Goal: Check status

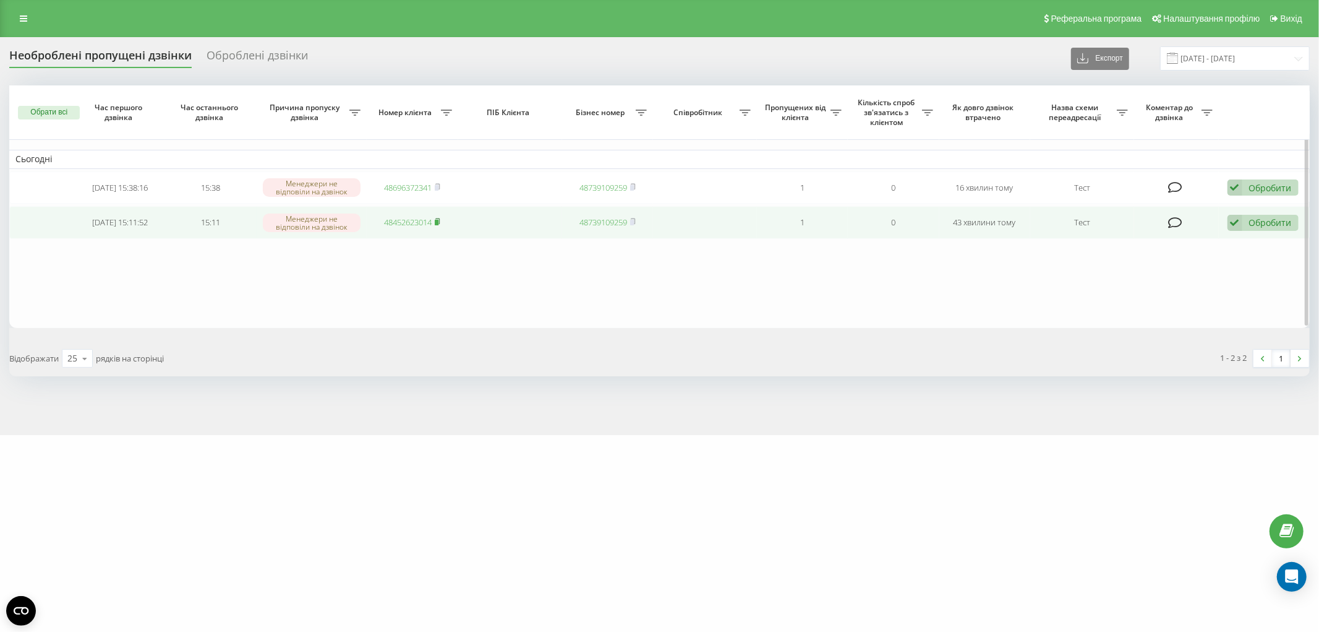
click at [437, 220] on rect at bounding box center [437, 223] width 4 height 6
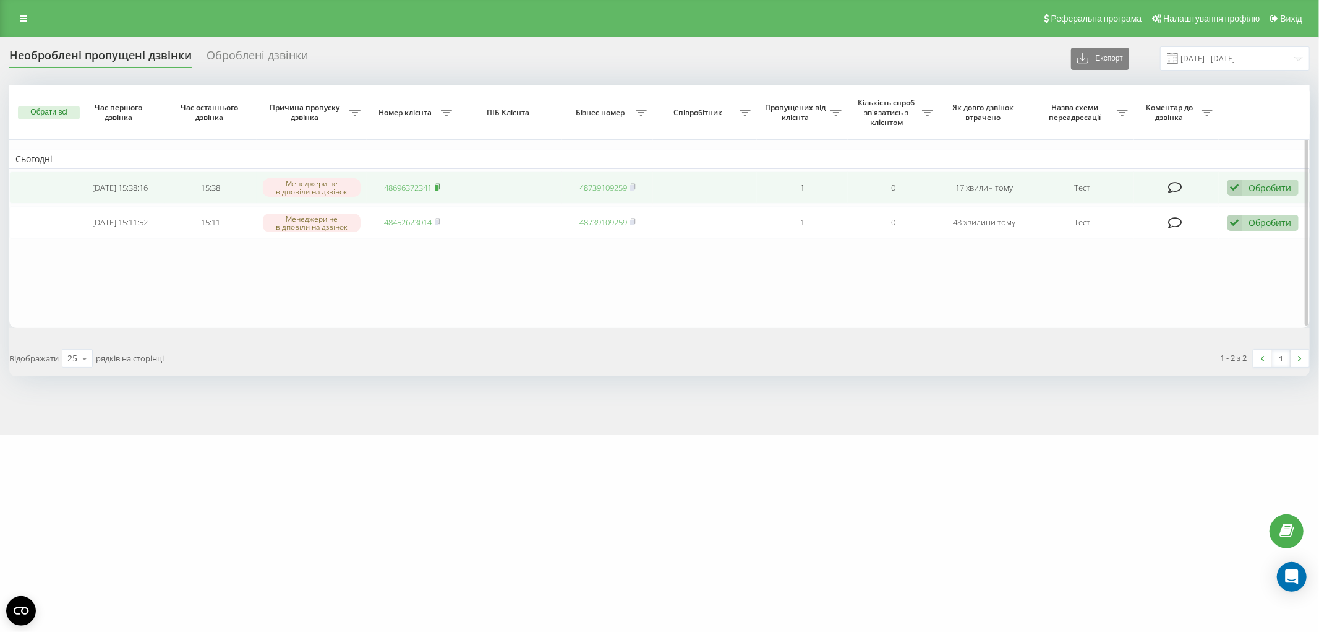
click at [440, 188] on icon at bounding box center [438, 186] width 6 height 7
